Goal: Check status: Check status

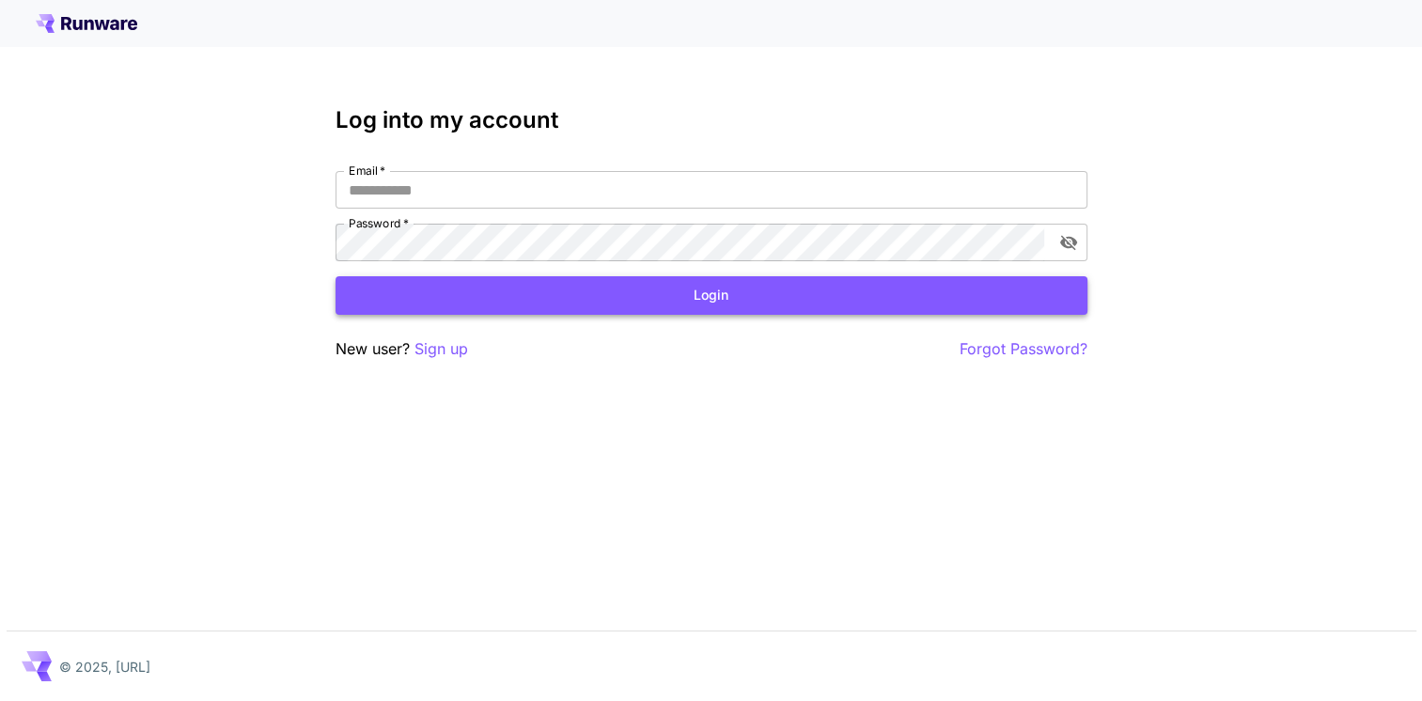
type input "**********"
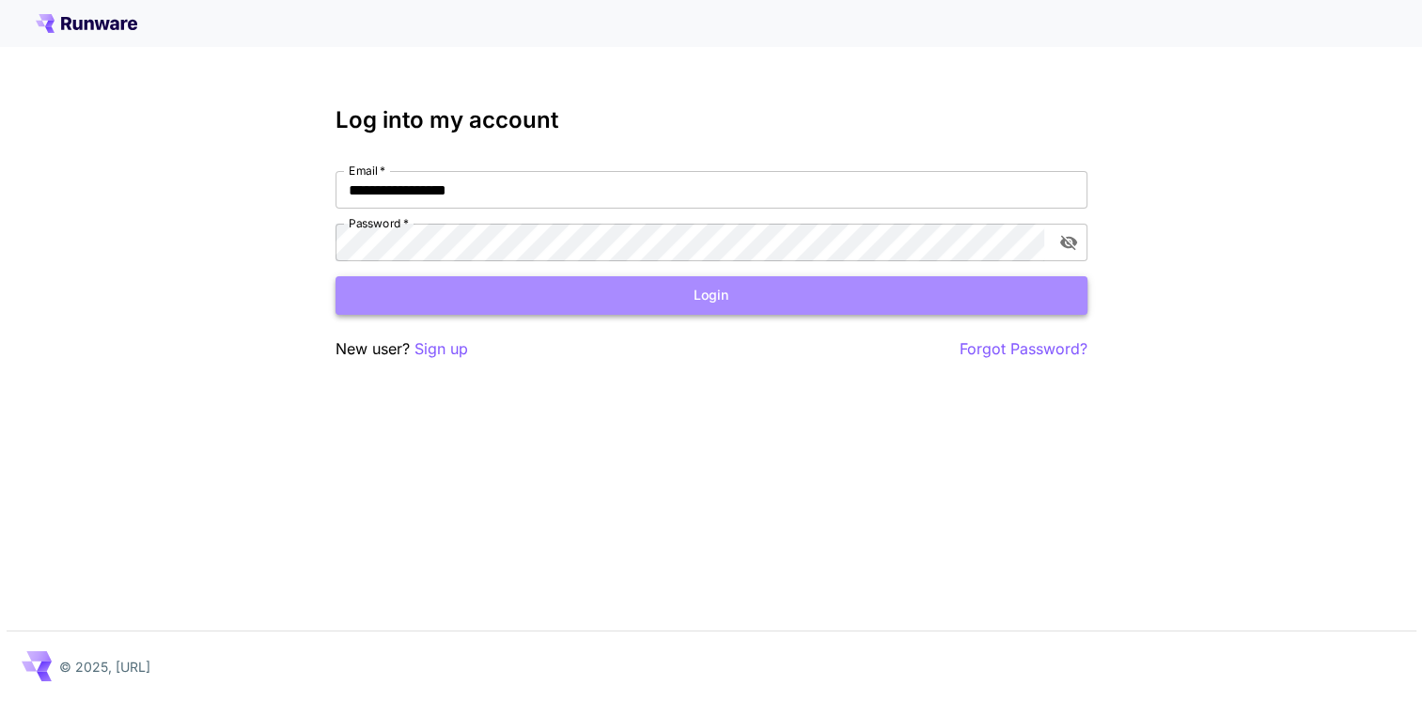
click at [785, 295] on button "Login" at bounding box center [711, 295] width 752 height 39
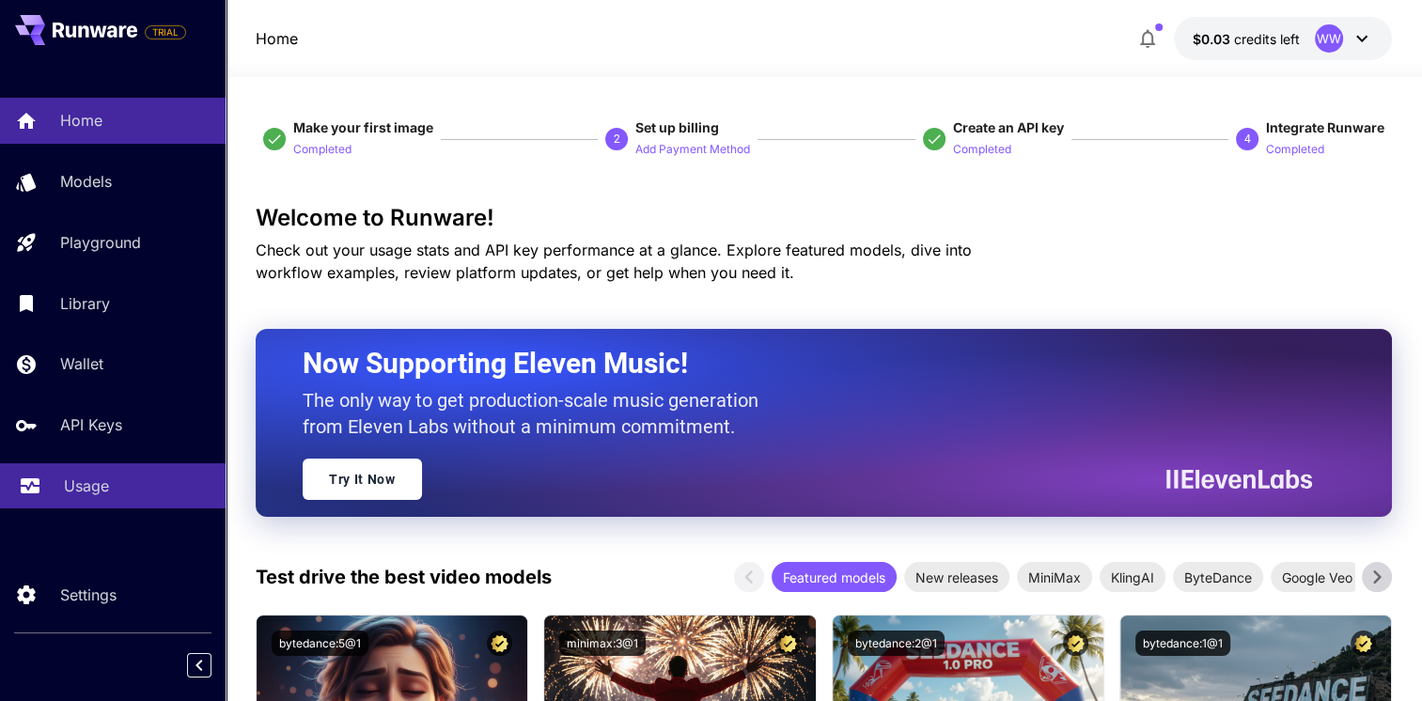
click at [77, 484] on p "Usage" at bounding box center [86, 486] width 45 height 23
